Goal: Navigation & Orientation: Find specific page/section

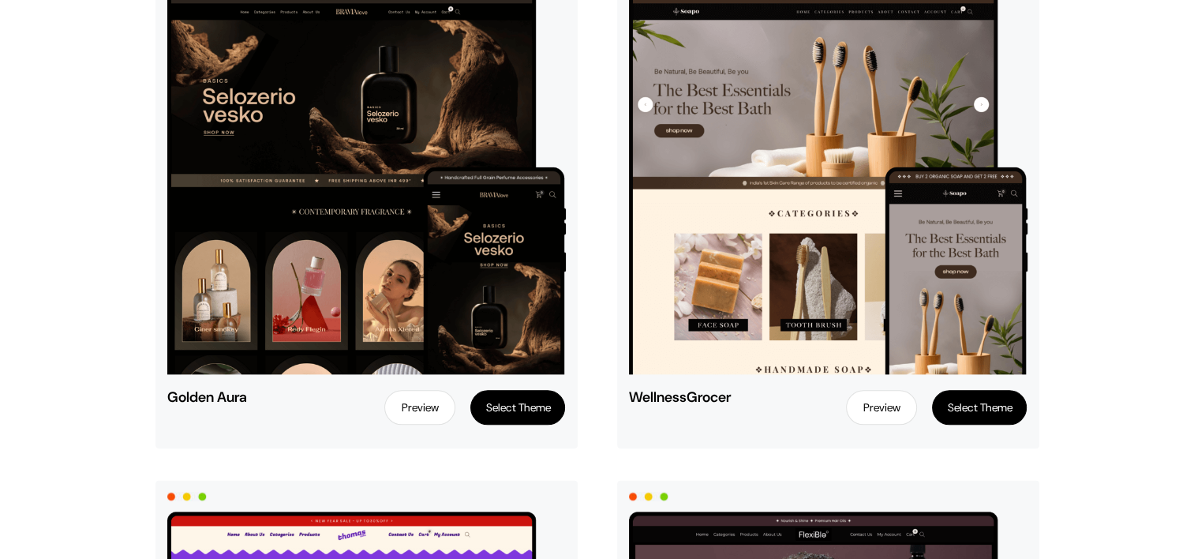
scroll to position [1737, 0]
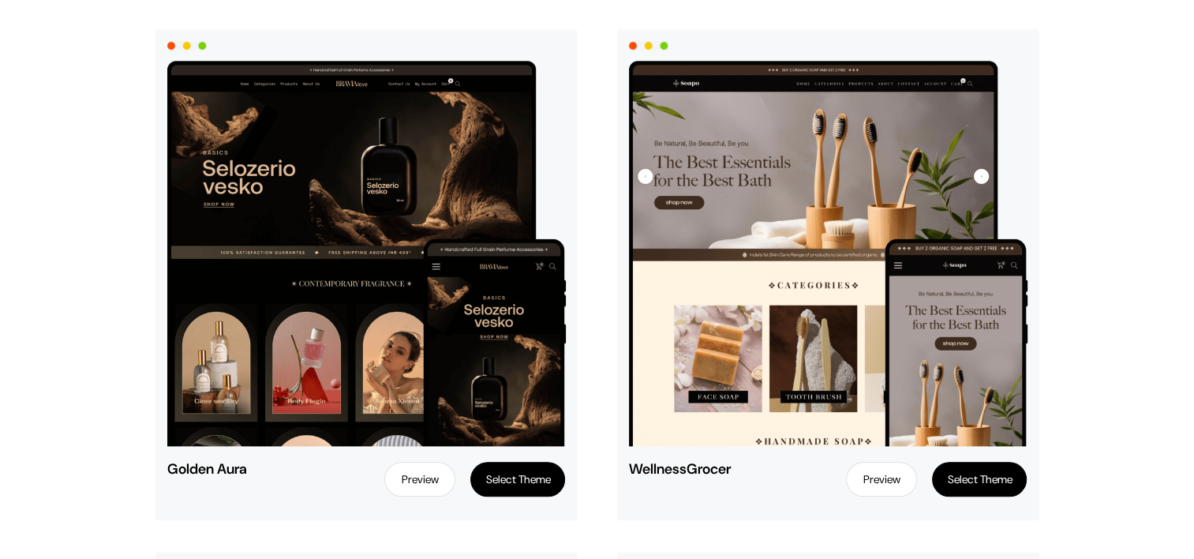
click at [415, 470] on link "Preview" at bounding box center [419, 479] width 71 height 35
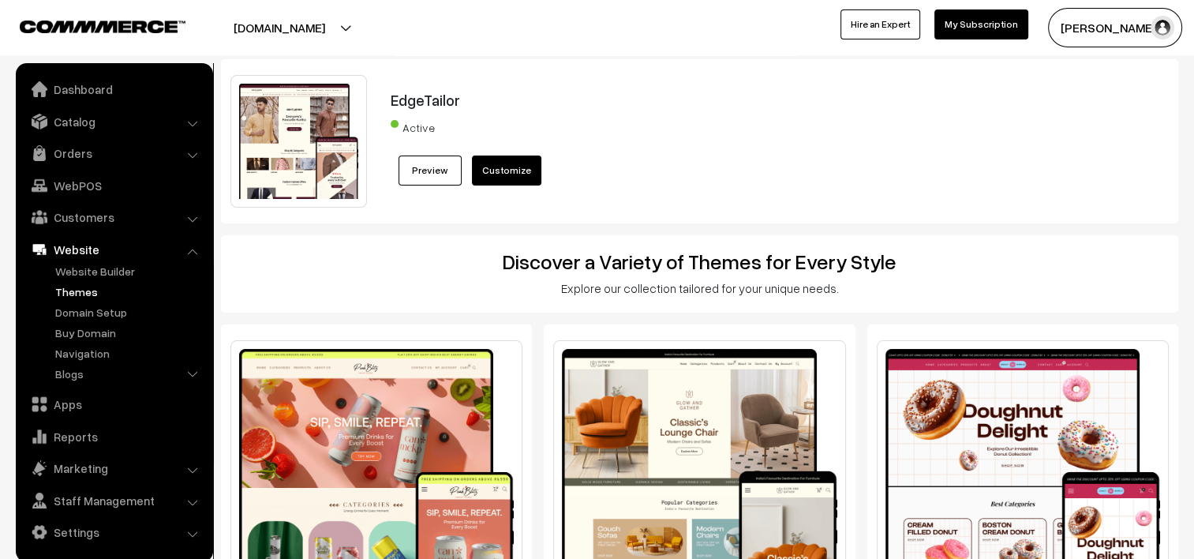
click at [429, 174] on link "Preview" at bounding box center [430, 170] width 63 height 30
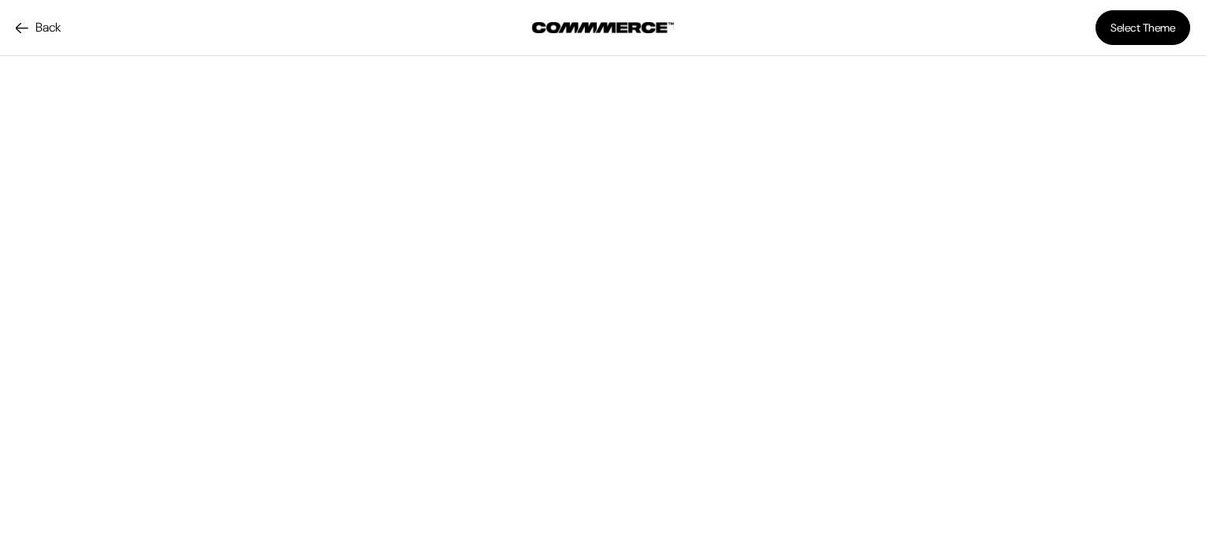
click at [27, 38] on div "Back" at bounding box center [203, 27] width 399 height 55
click at [16, 24] on link "Back" at bounding box center [38, 27] width 45 height 19
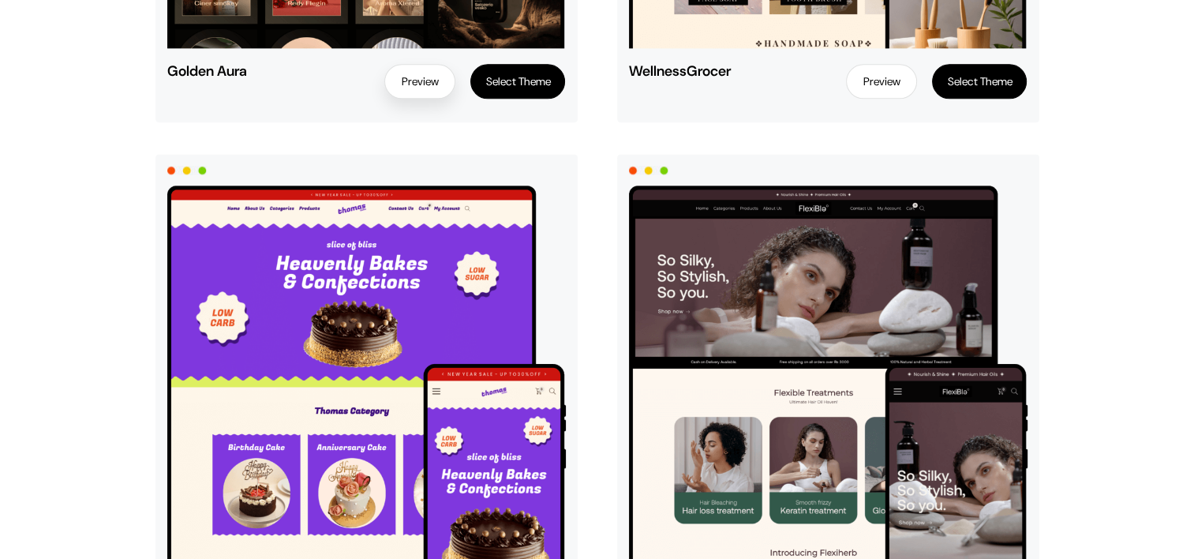
scroll to position [2289, 0]
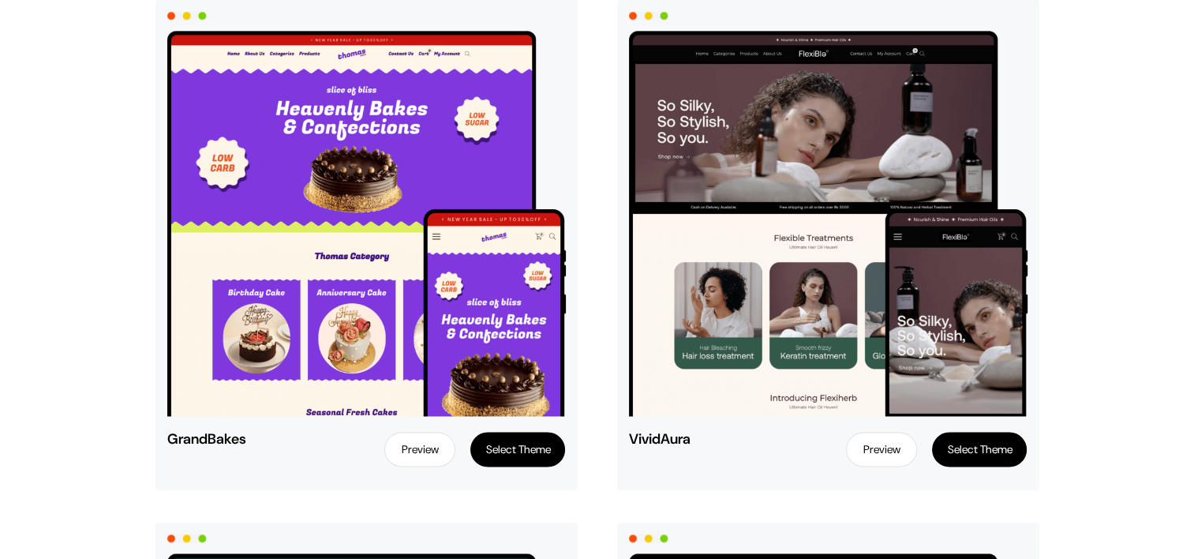
click at [872, 445] on link "Preview" at bounding box center [881, 449] width 71 height 35
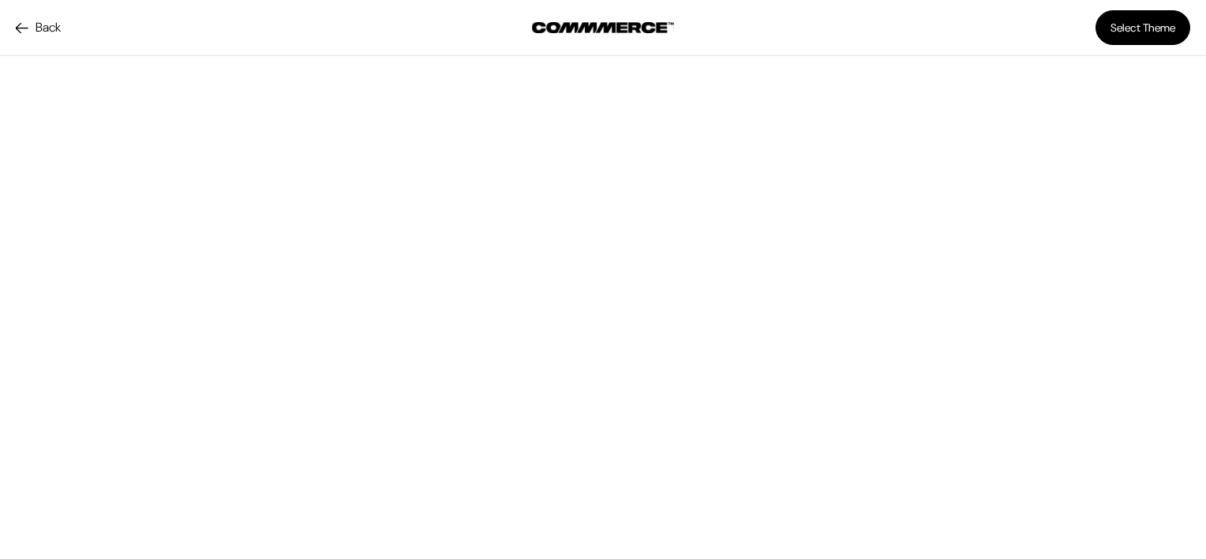
click at [27, 28] on link "Back" at bounding box center [38, 27] width 45 height 19
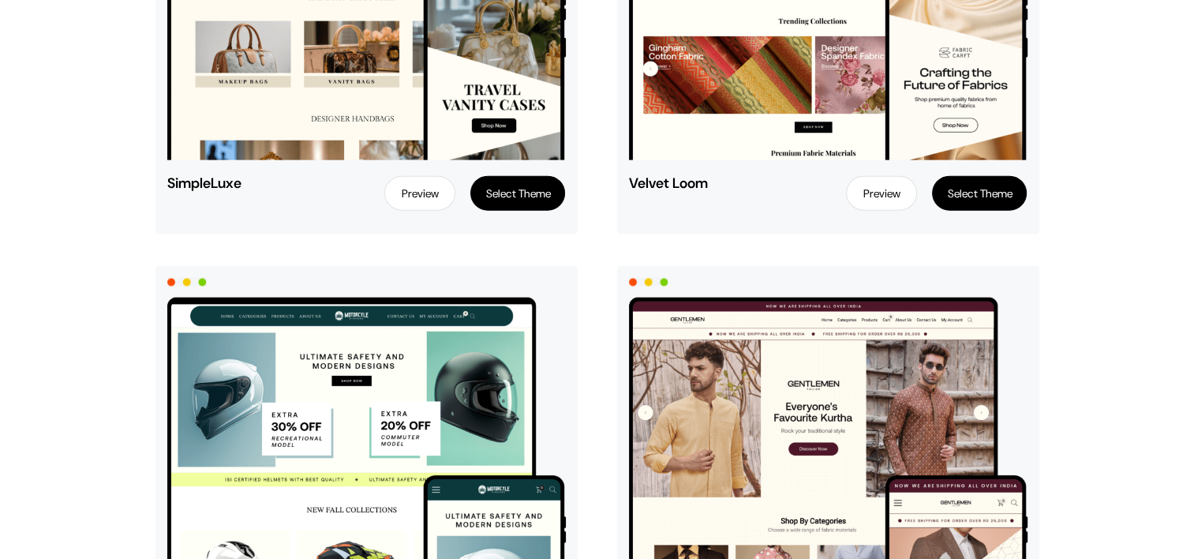
scroll to position [3827, 0]
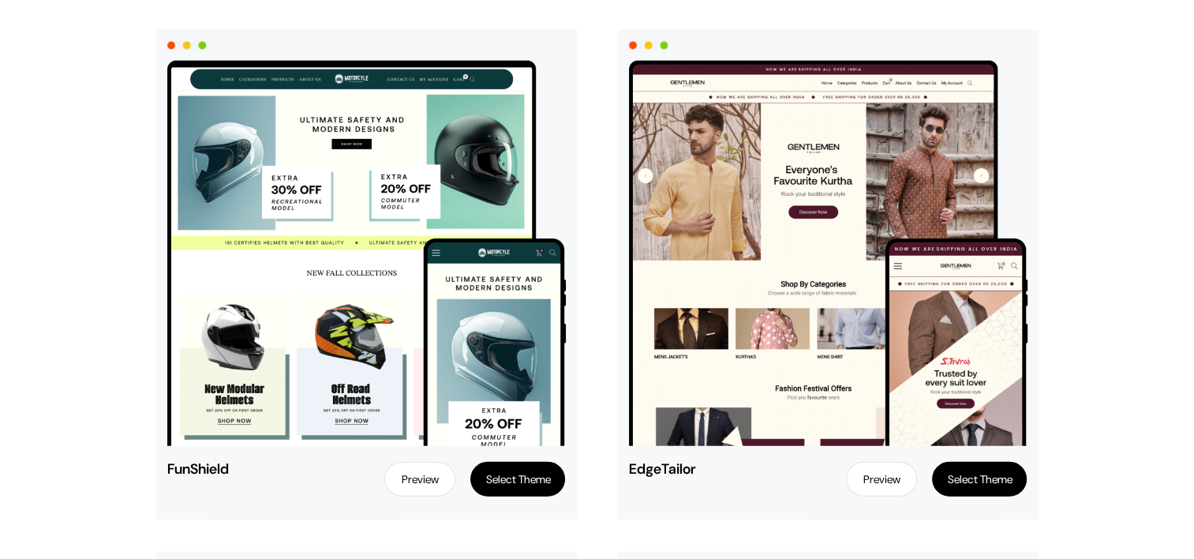
click at [832, 308] on img at bounding box center [828, 253] width 399 height 385
click at [884, 477] on link "Preview" at bounding box center [881, 479] width 71 height 35
